Goal: Information Seeking & Learning: Learn about a topic

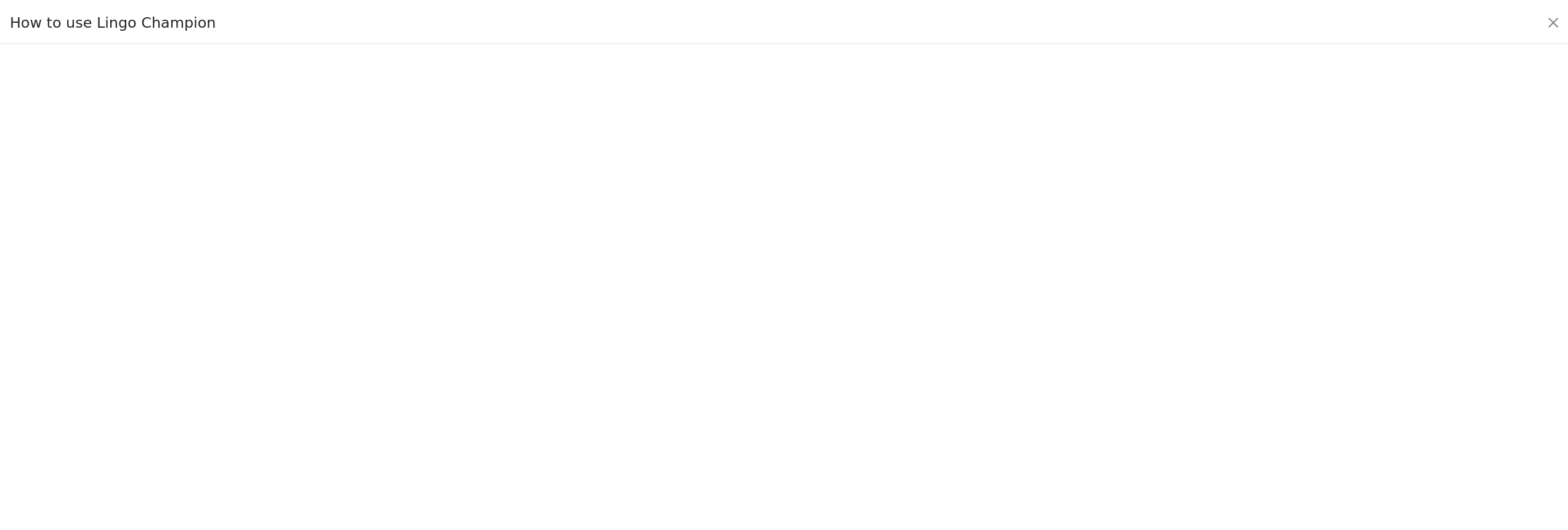
scroll to position [403, 0]
click at [1554, 26] on button "Close" at bounding box center [1562, 21] width 20 height 20
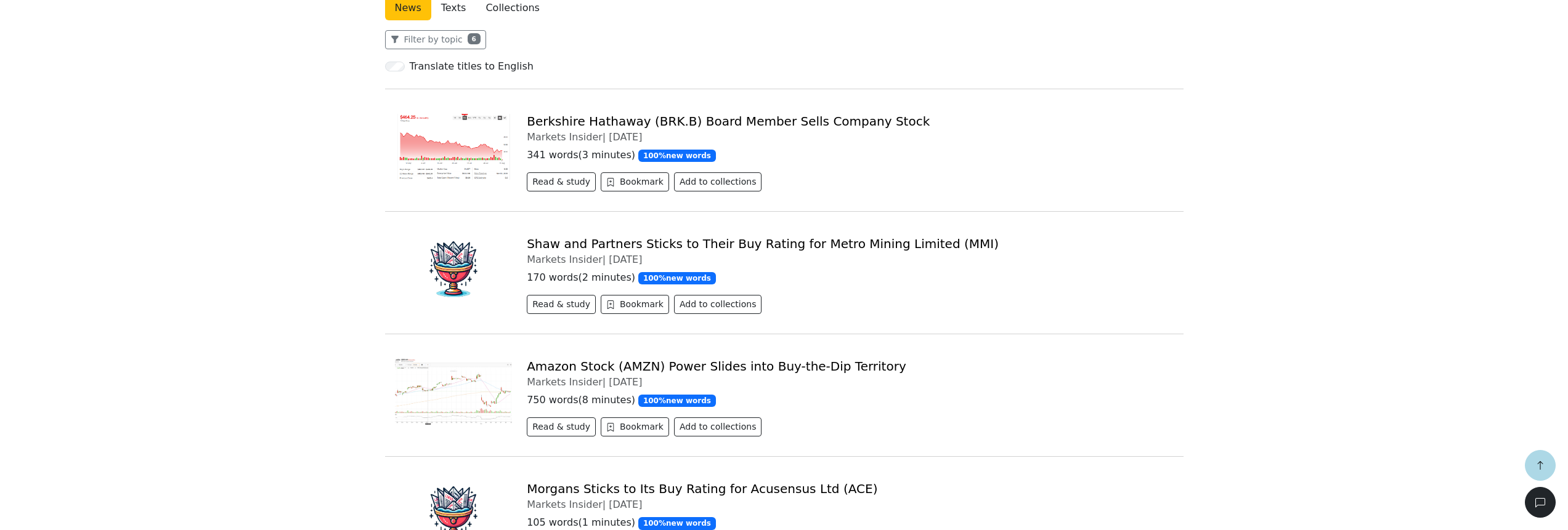
scroll to position [110, 0]
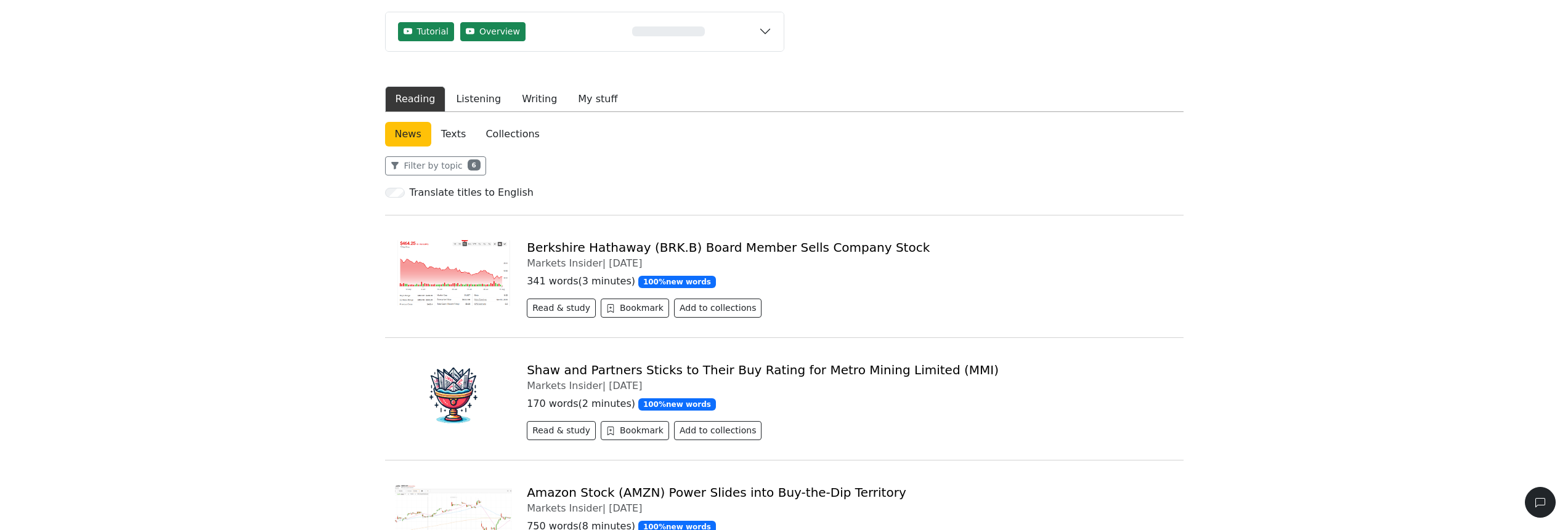
click at [569, 247] on link "Berkshire Hathaway (BRK.B) Board Member Sells Company Stock" at bounding box center [728, 247] width 403 height 15
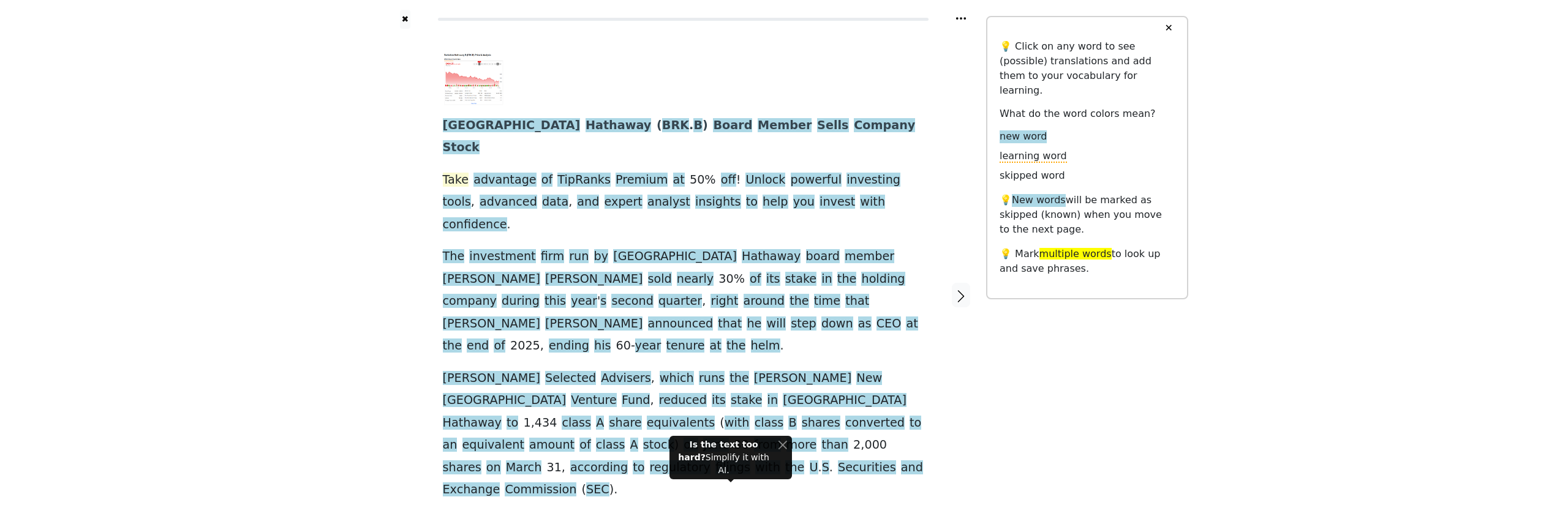
click at [450, 173] on span "Take" at bounding box center [455, 180] width 26 height 16
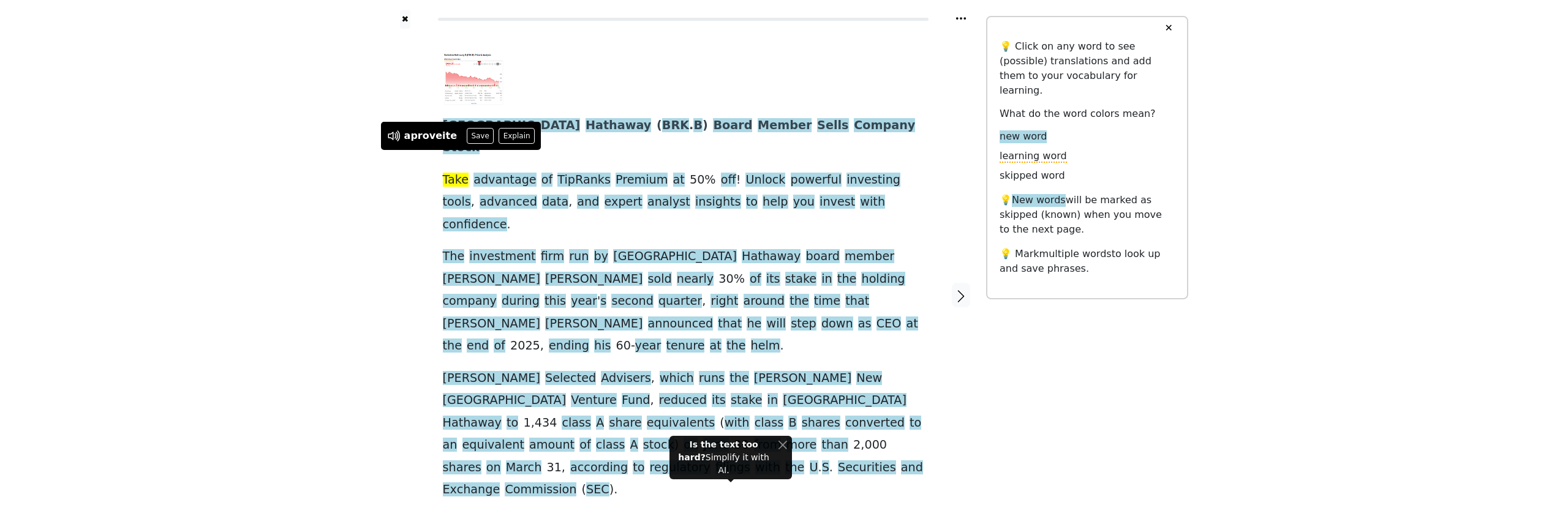
click at [373, 195] on div "✖ Berkshire Hathaway ( BRK . B ) Board Member Sells Company Stock Take advantag…" at bounding box center [784, 303] width 1568 height 607
click at [344, 201] on div "✖ Berkshire Hathaway ( BRK . B ) Board Member Sells Company Stock Take advantag…" at bounding box center [784, 303] width 1568 height 607
click at [352, 196] on div "✖ Berkshire Hathaway ( BRK . B ) Board Member Sells Company Stock Take advantag…" at bounding box center [784, 303] width 1568 height 607
click at [786, 452] on button "Close" at bounding box center [782, 445] width 9 height 13
click at [369, 174] on div "✖ Berkshire Hathaway ( BRK . B ) Board Member Sells Company Stock Take advantag…" at bounding box center [784, 303] width 1568 height 607
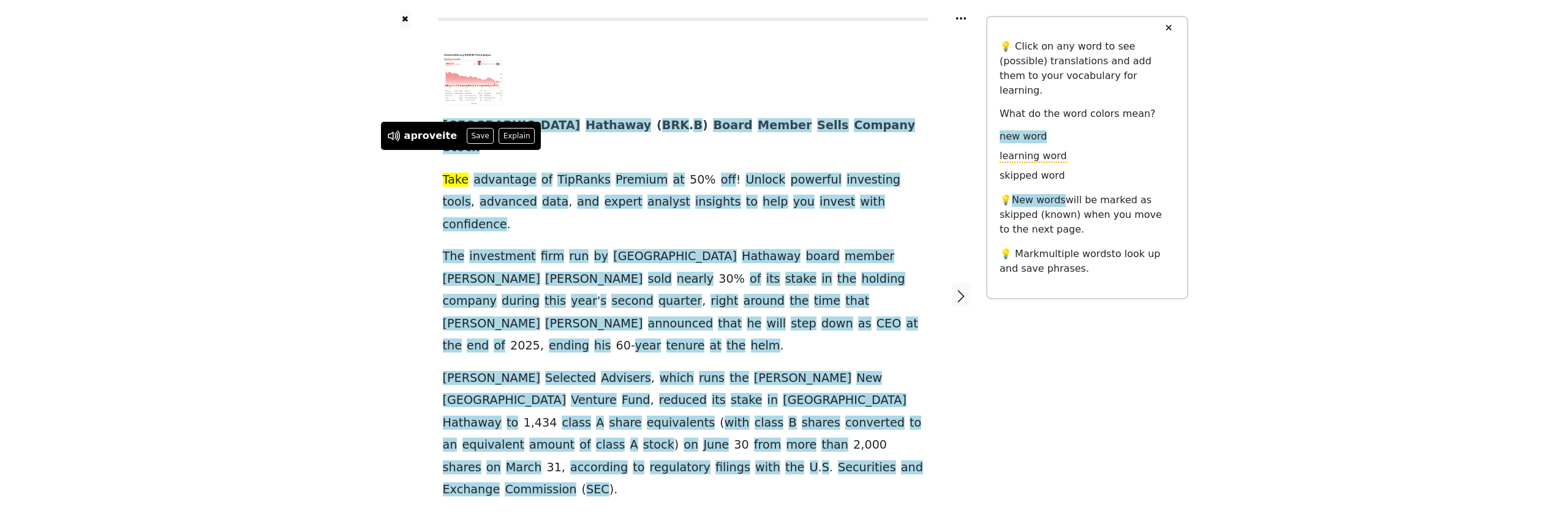
click at [390, 104] on div at bounding box center [405, 295] width 51 height 533
click at [509, 173] on span "advantage" at bounding box center [505, 180] width 62 height 16
click at [459, 173] on span "Take" at bounding box center [455, 180] width 26 height 16
click at [491, 173] on span "advantage" at bounding box center [505, 180] width 62 height 16
click at [541, 173] on span "of" at bounding box center [547, 180] width 11 height 16
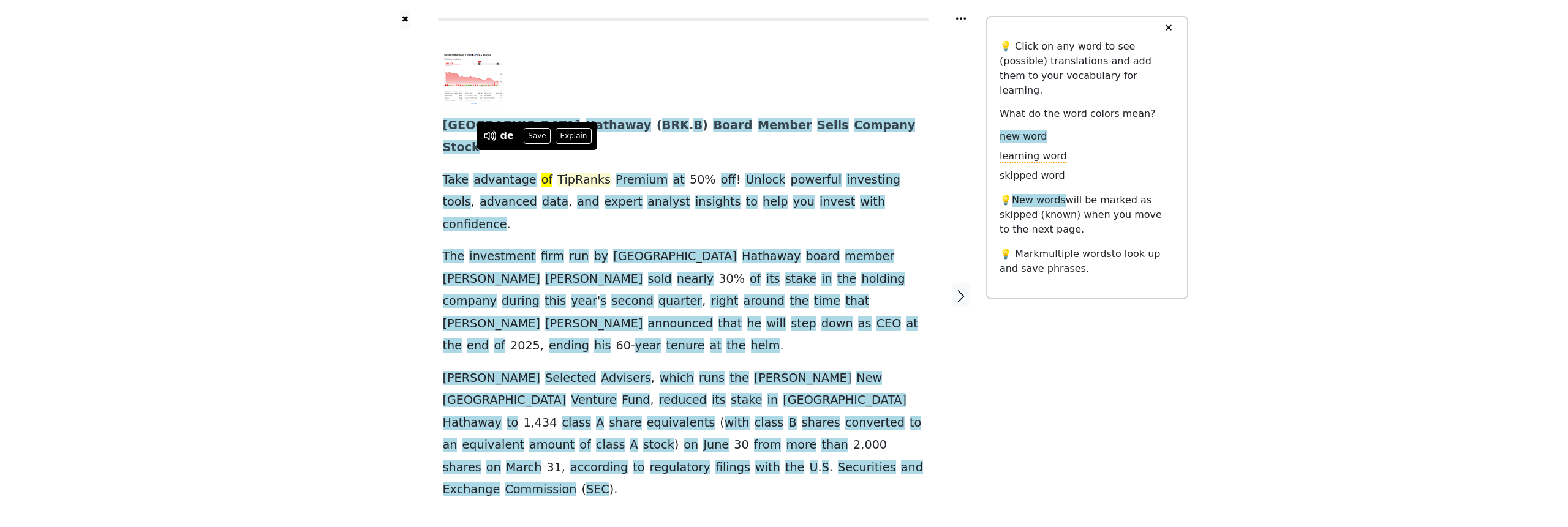
click at [559, 173] on span "TipRanks" at bounding box center [584, 180] width 53 height 16
click at [616, 173] on span "Premium" at bounding box center [641, 180] width 52 height 16
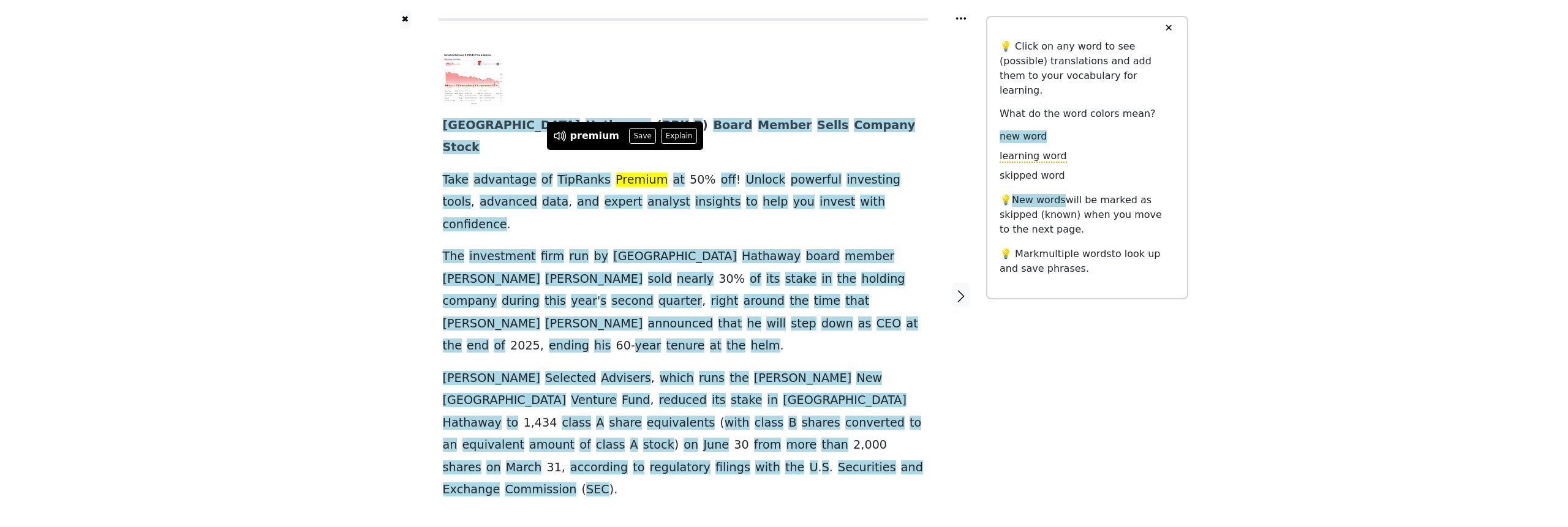
click at [400, 185] on div at bounding box center [405, 295] width 51 height 533
click at [557, 173] on span "TipRanks" at bounding box center [584, 180] width 53 height 16
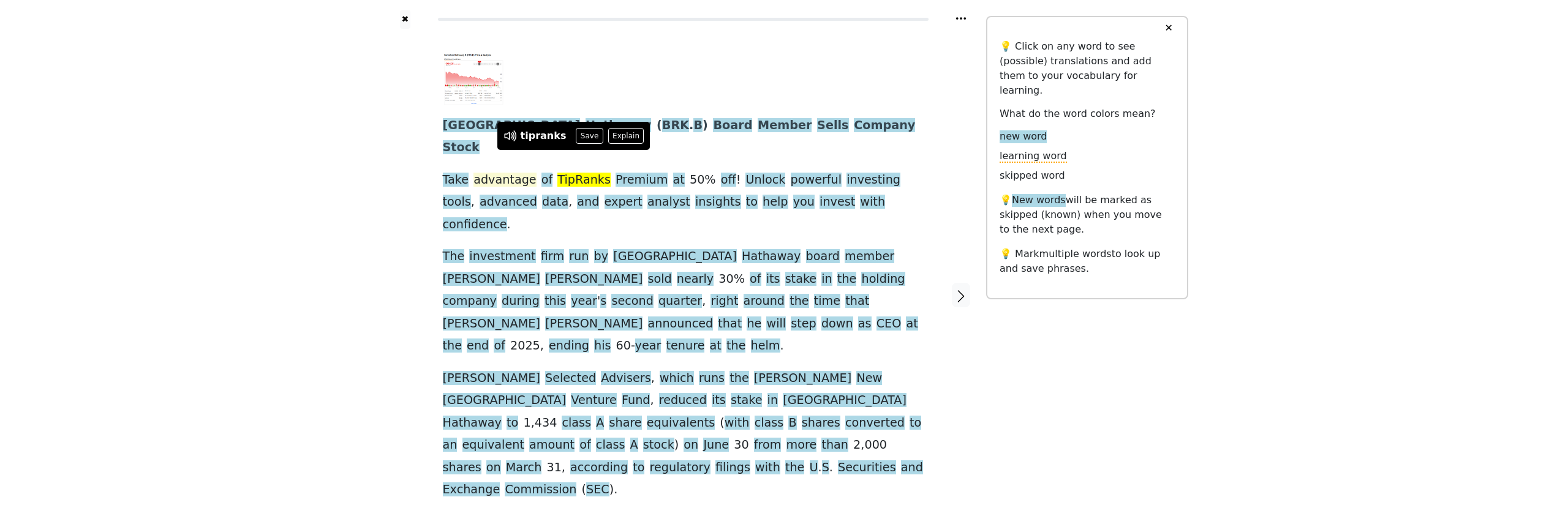
click at [501, 173] on span "advantage" at bounding box center [505, 180] width 62 height 16
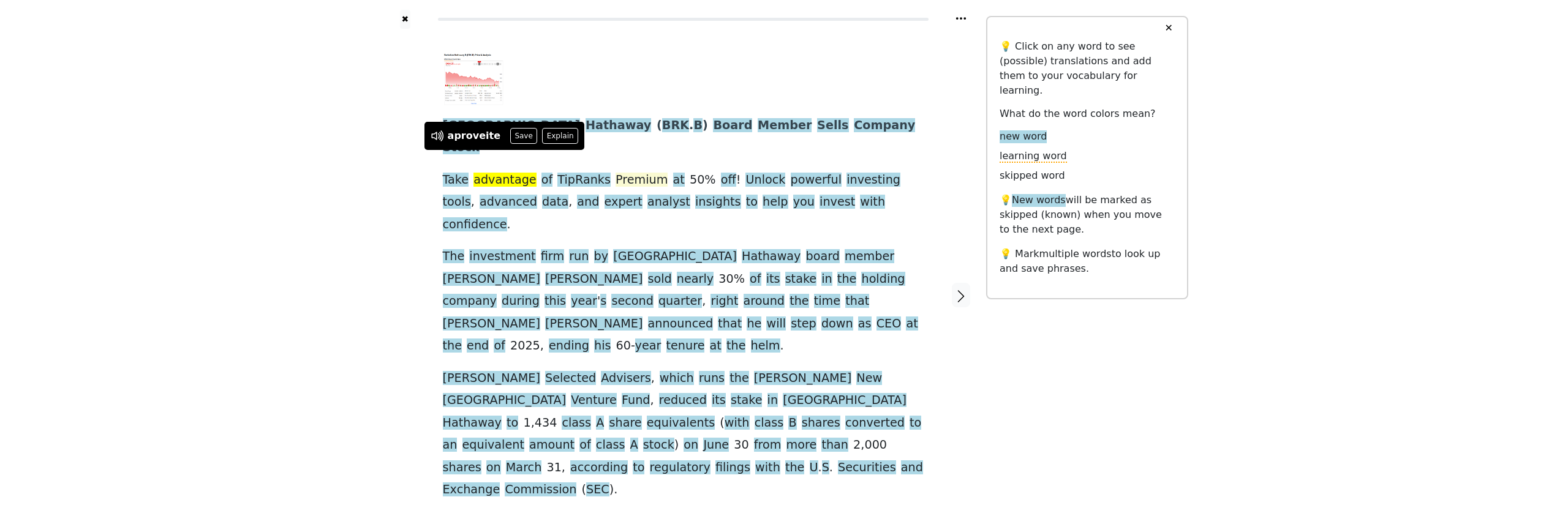
click at [636, 173] on span "Premium" at bounding box center [641, 180] width 52 height 16
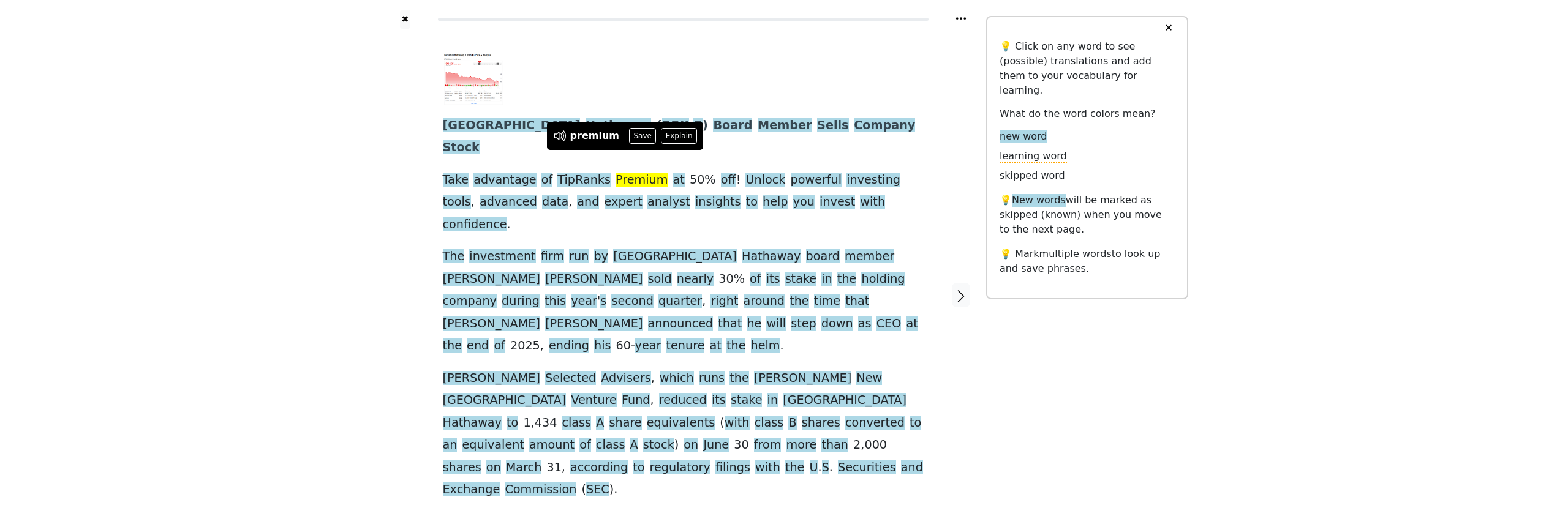
click at [403, 190] on div at bounding box center [405, 295] width 51 height 533
click at [460, 173] on span "Take" at bounding box center [455, 180] width 26 height 16
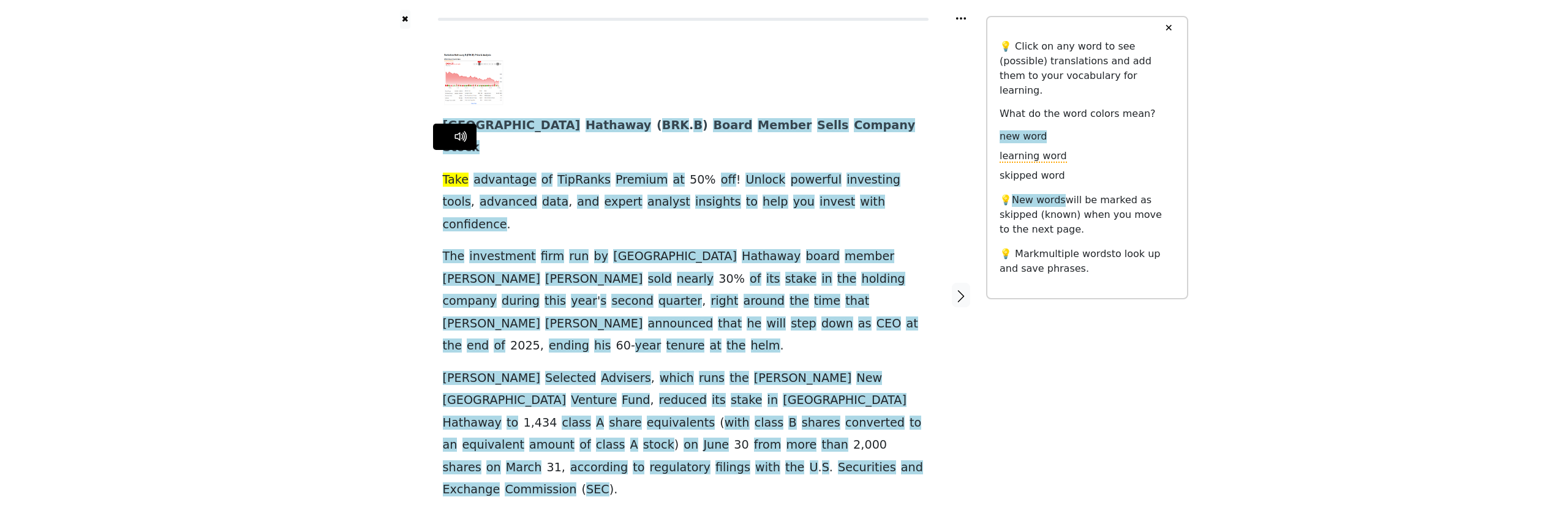
click at [386, 126] on div at bounding box center [405, 295] width 51 height 533
click at [690, 173] on span "50" at bounding box center [697, 180] width 15 height 16
click at [340, 192] on div "✖ Berkshire Hathaway ( BRK . B ) Board Member Sells Company Stock Take advantag…" at bounding box center [784, 303] width 1568 height 607
click at [339, 193] on div "✖ Berkshire Hathaway ( BRK . B ) Board Member Sells Company Stock Take advantag…" at bounding box center [784, 303] width 1568 height 607
click at [368, 161] on div "✖ Berkshire Hathaway ( BRK . B ) Board Member Sells Company Stock Take advantag…" at bounding box center [784, 303] width 1568 height 607
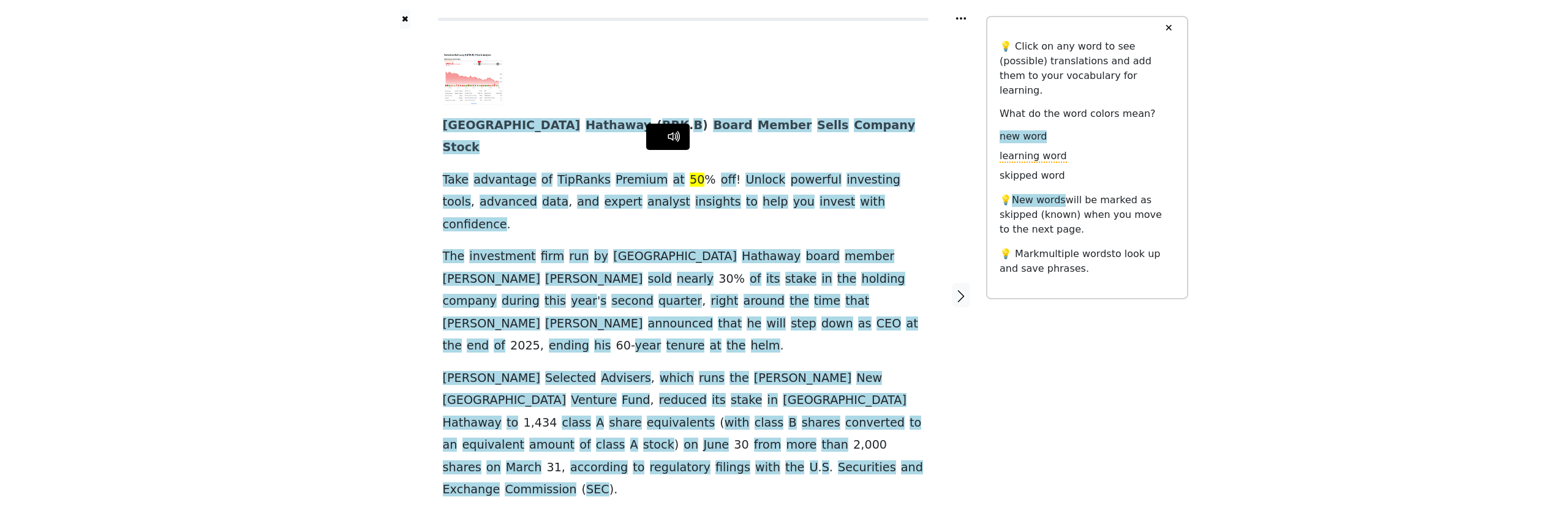
drag, startPoint x: 367, startPoint y: 146, endPoint x: 381, endPoint y: 146, distance: 14.0
click at [367, 146] on div "✖ Berkshire Hathaway ( BRK . B ) Board Member Sells Company Stock Take advantag…" at bounding box center [784, 303] width 1568 height 607
click at [666, 136] on icon at bounding box center [673, 136] width 16 height 16
click at [671, 137] on icon at bounding box center [673, 136] width 16 height 16
click at [281, 163] on div "✖ Berkshire Hathaway ( BRK . B ) Board Member Sells Company Stock Take advantag…" at bounding box center [784, 303] width 1568 height 607
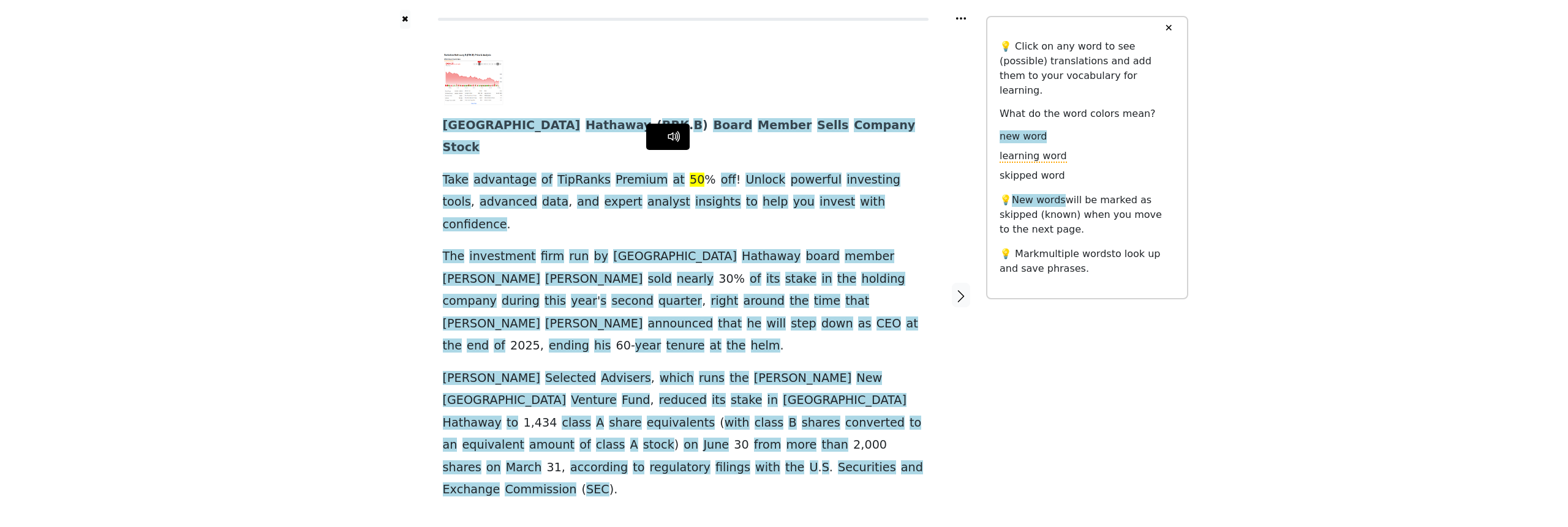
click at [634, 516] on link "Listen to the article" at bounding box center [668, 526] width 172 height 20
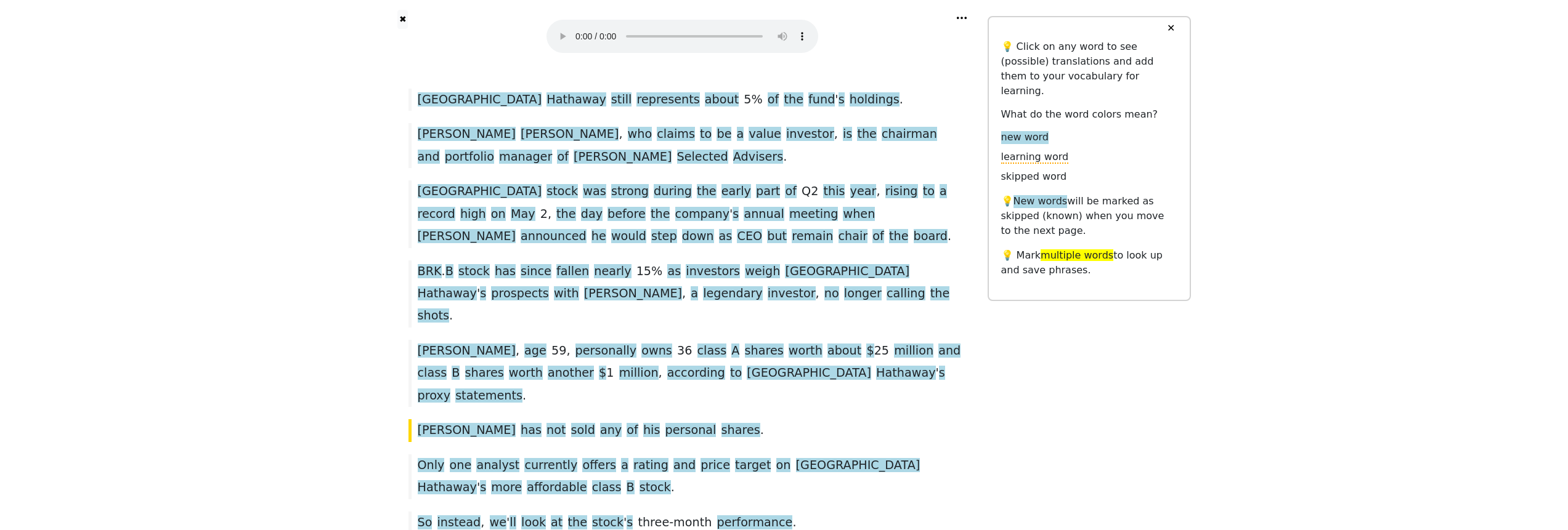
scroll to position [529, 0]
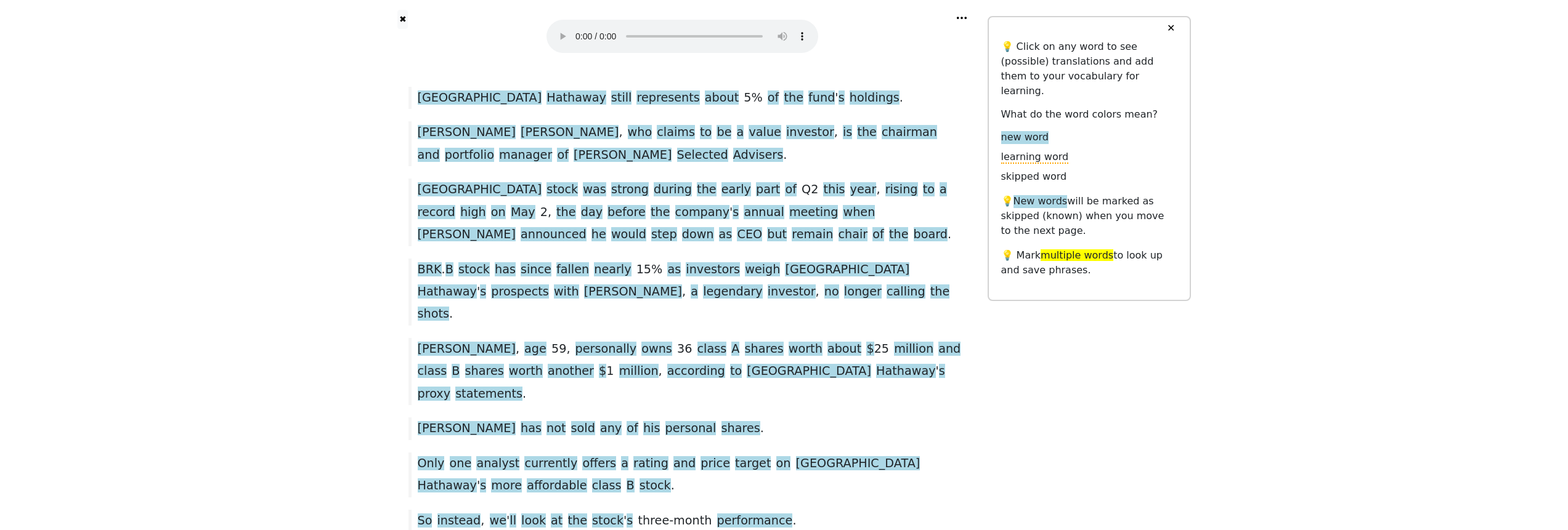
click at [394, 19] on div "✖" at bounding box center [404, 19] width 51 height 19
click at [398, 19] on button "✖" at bounding box center [402, 19] width 11 height 19
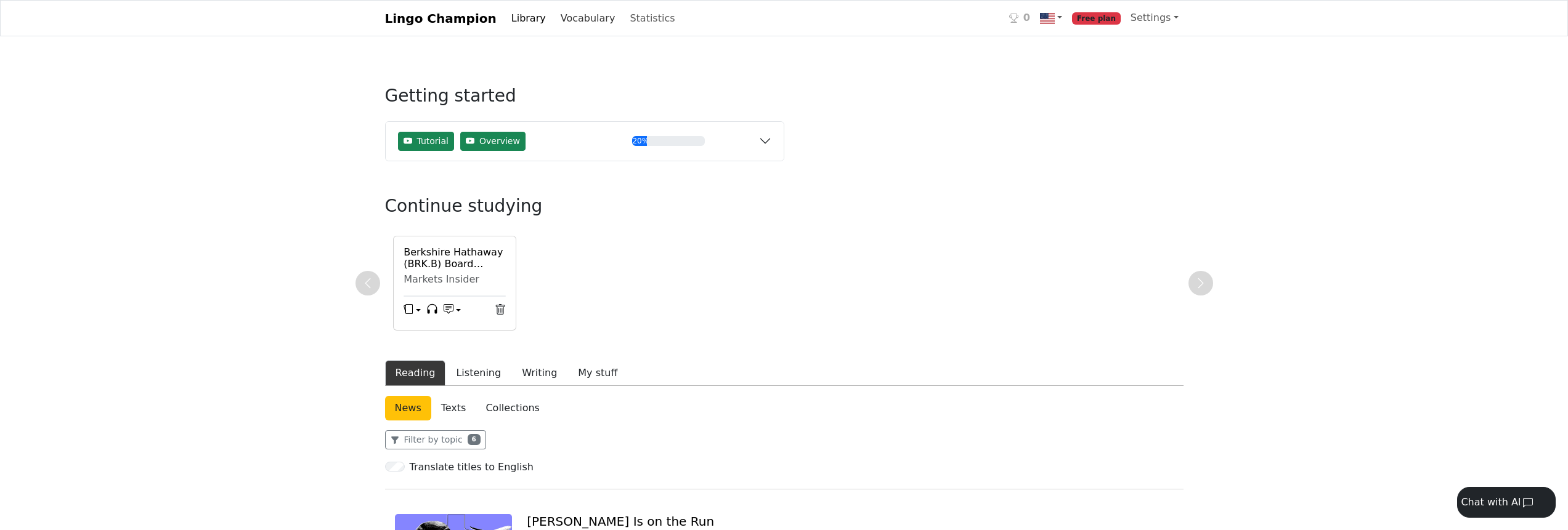
click at [566, 22] on link "Vocabulary" at bounding box center [588, 19] width 65 height 24
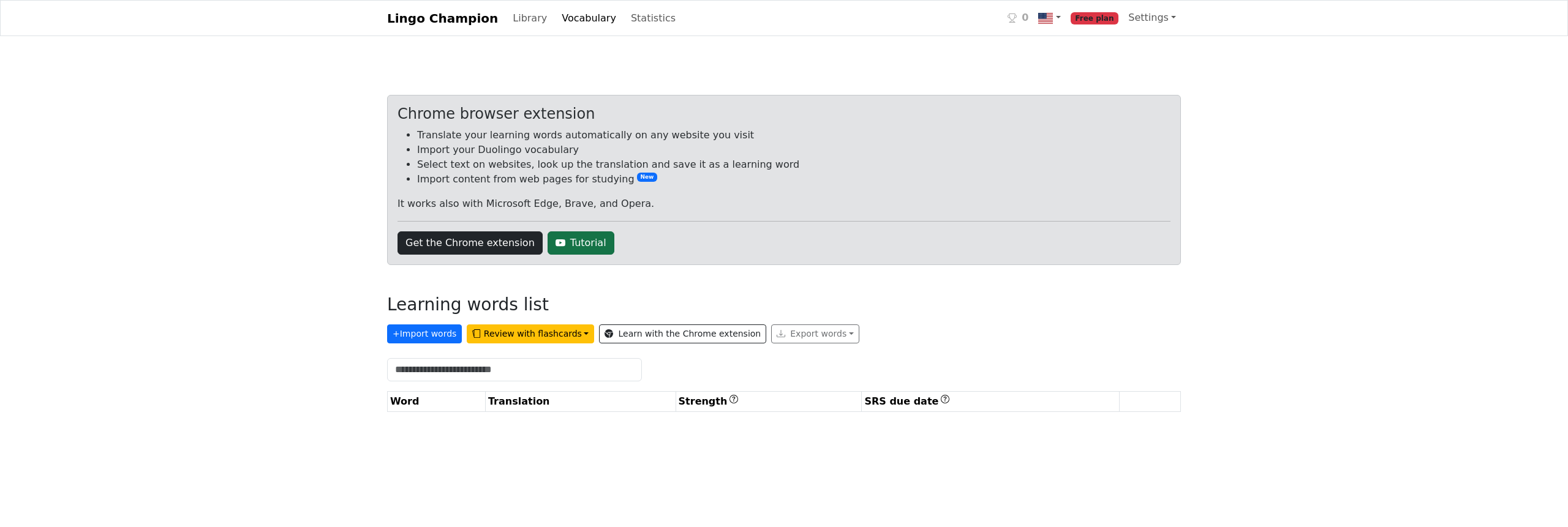
click at [575, 247] on link "Tutorial" at bounding box center [581, 243] width 67 height 23
